Goal: Transaction & Acquisition: Purchase product/service

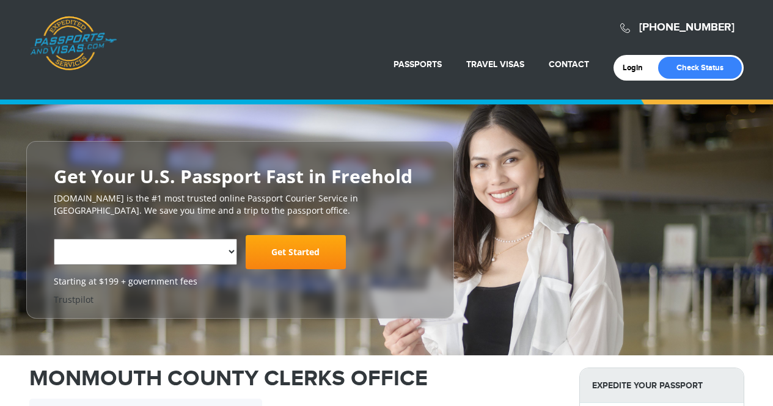
select select "**********"
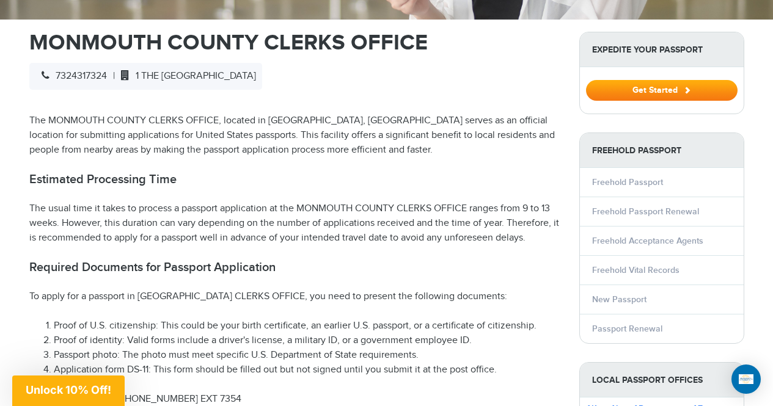
scroll to position [386, 0]
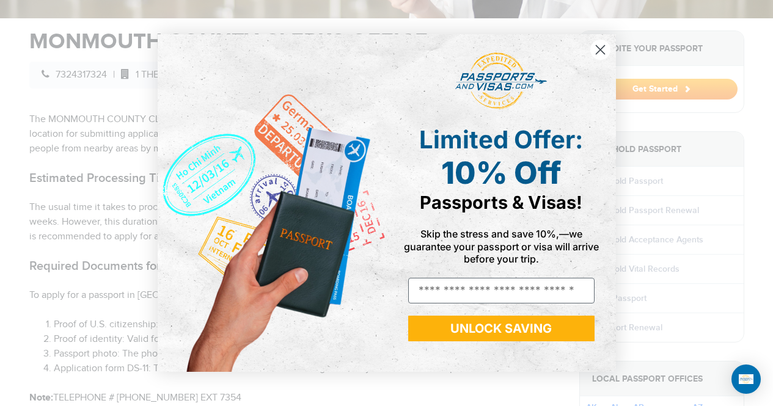
click at [601, 54] on circle "Close dialog" at bounding box center [600, 50] width 20 height 20
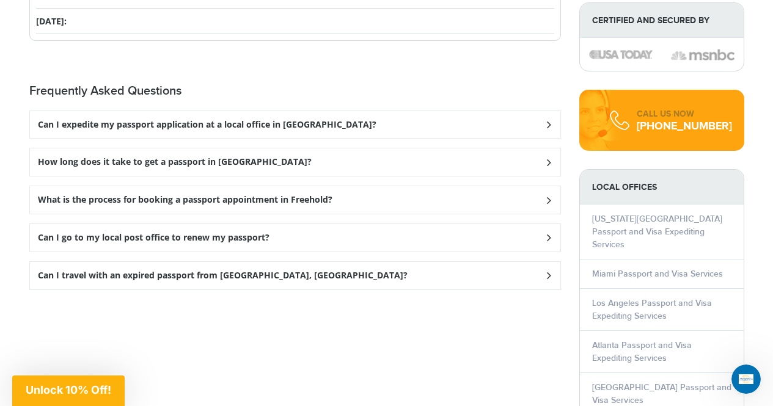
scroll to position [1509, 0]
click at [231, 130] on h3 "Can I go to my local post office to renew my passport?" at bounding box center [207, 124] width 338 height 10
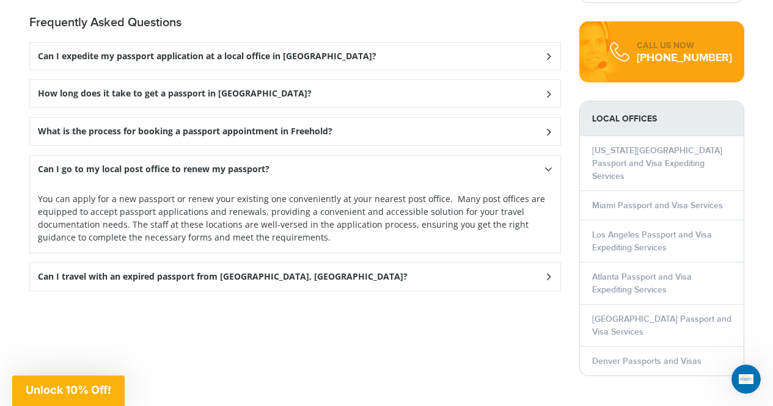
scroll to position [1577, 0]
click at [219, 61] on h3 "Can I travel with an expired passport from Freehold, NJ?" at bounding box center [207, 56] width 338 height 10
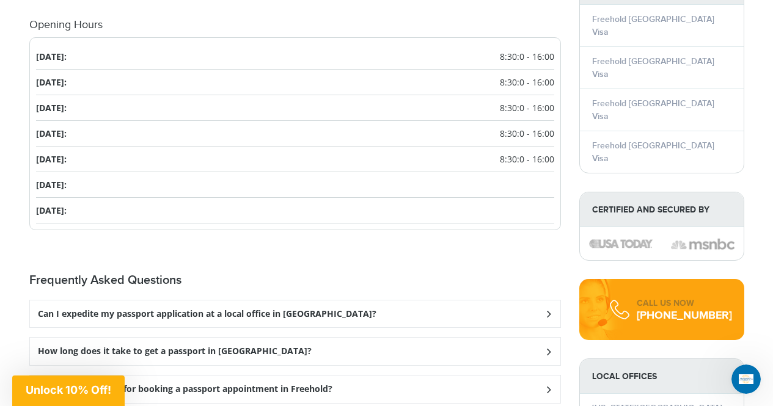
scroll to position [1375, 0]
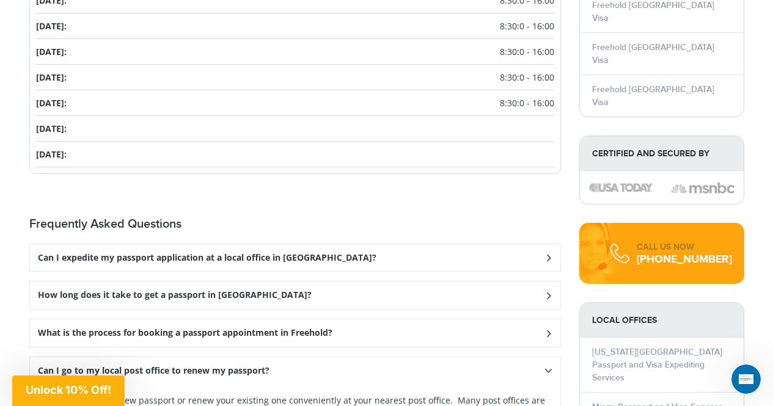
click at [125, 261] on h3 "Can I expedite my passport application at a local office in Freehold?" at bounding box center [207, 258] width 338 height 10
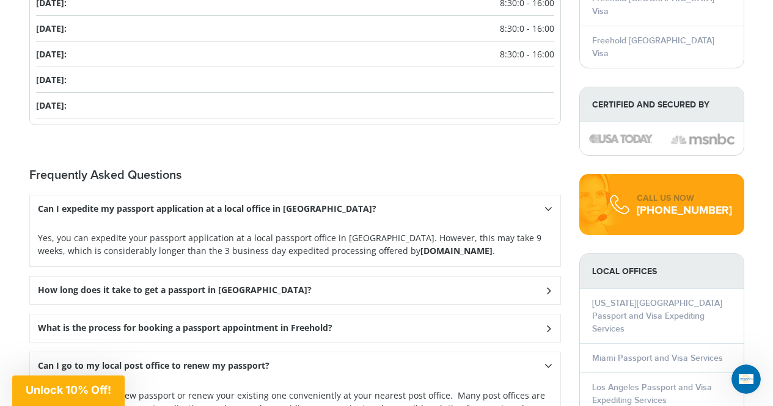
scroll to position [1427, 0]
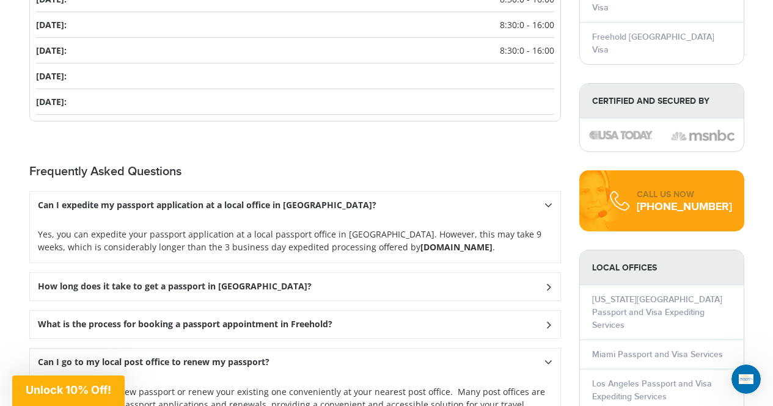
click at [329, 219] on div "How long does it take to get a passport in Freehold?" at bounding box center [295, 205] width 530 height 27
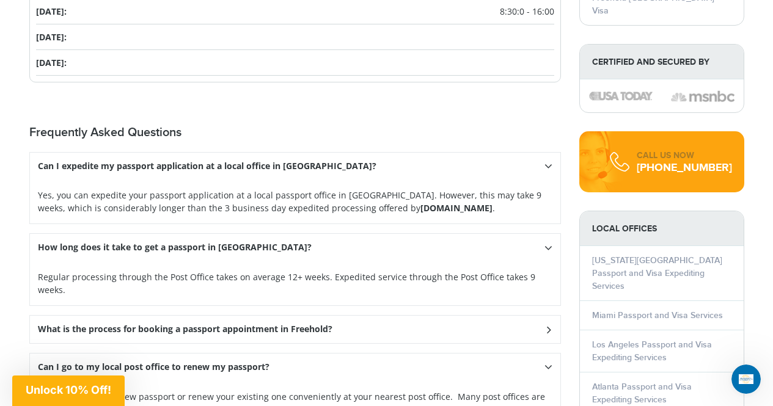
scroll to position [1469, 0]
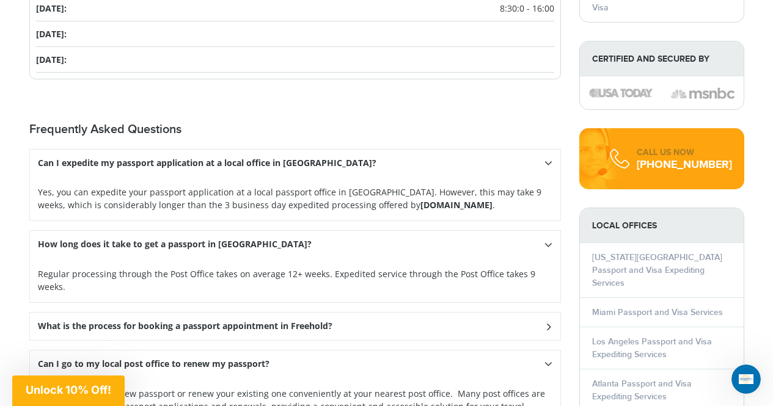
click at [290, 169] on h3 "What is the process for booking a passport appointment in Freehold?" at bounding box center [207, 163] width 338 height 10
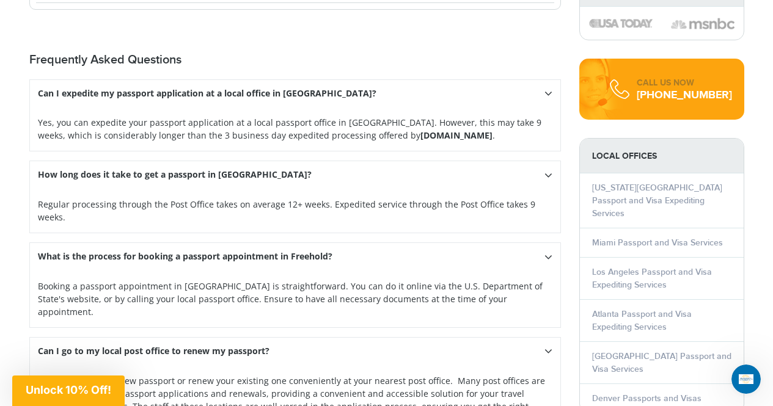
scroll to position [1540, 0]
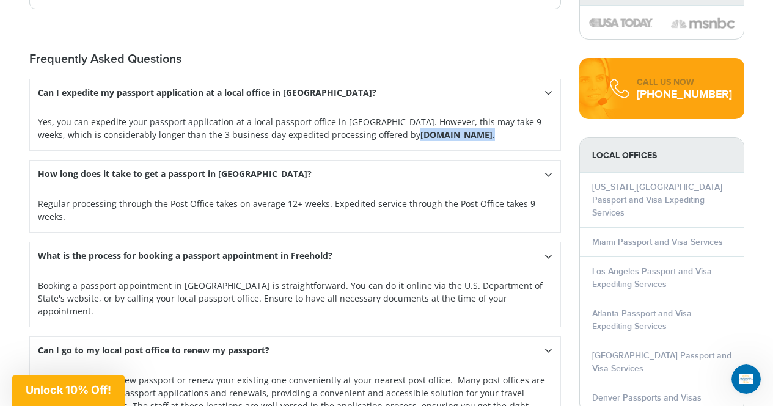
drag, startPoint x: 346, startPoint y: 132, endPoint x: 452, endPoint y: 130, distance: 106.3
click at [452, 130] on p "Yes, you can expedite your passport application at a local passport office in F…" at bounding box center [295, 128] width 514 height 26
copy p "Passportsandvisas.com ."
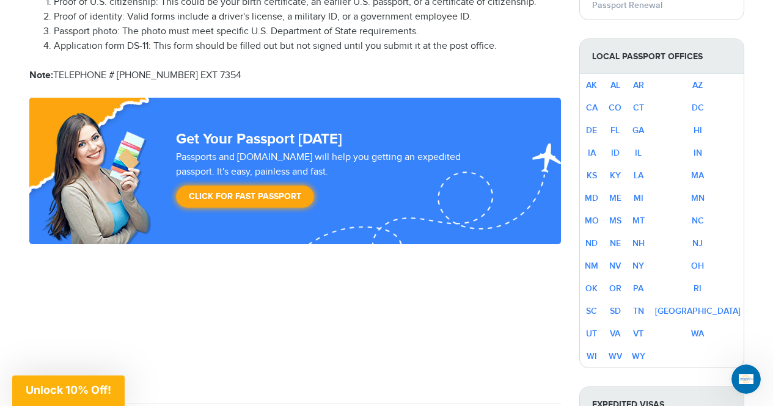
scroll to position [708, 0]
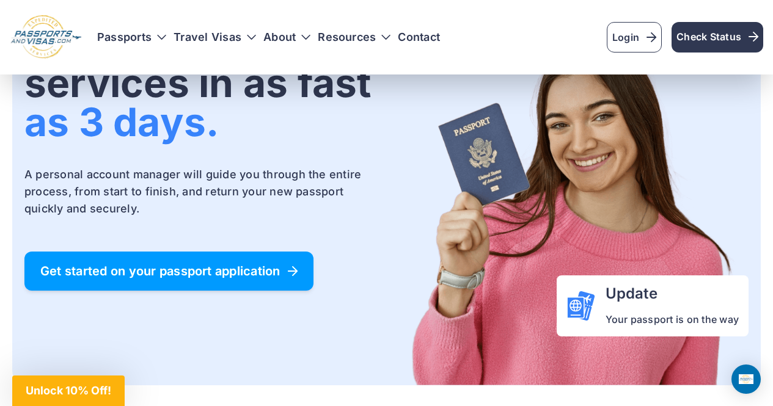
scroll to position [112, 0]
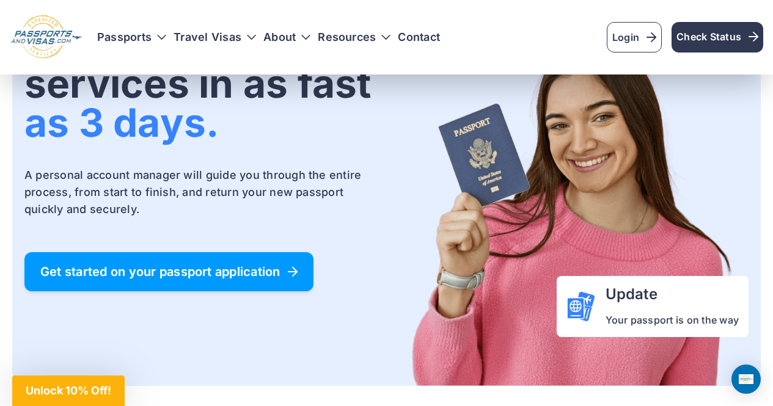
click at [199, 268] on span "Get started on your passport application" at bounding box center [168, 272] width 257 height 12
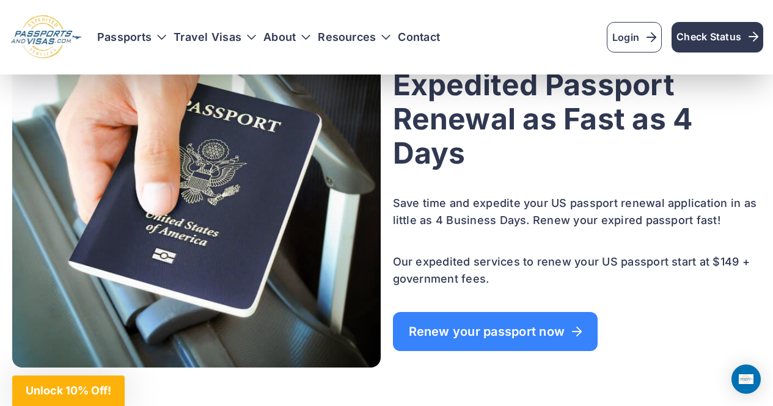
scroll to position [805, 0]
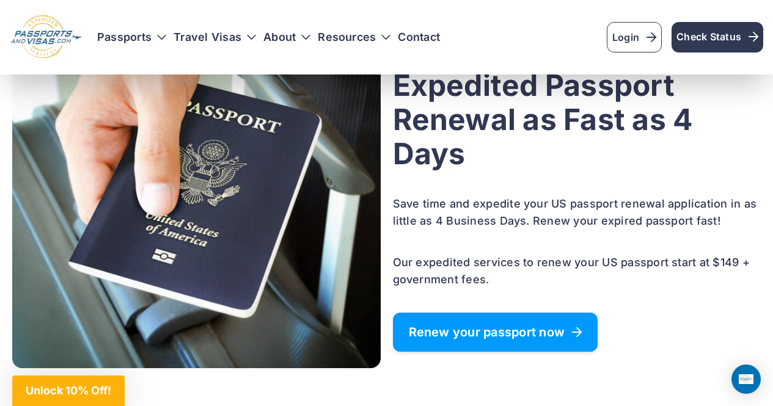
click at [446, 329] on span "Renew your passport now" at bounding box center [496, 332] width 174 height 12
